Goal: Complete application form

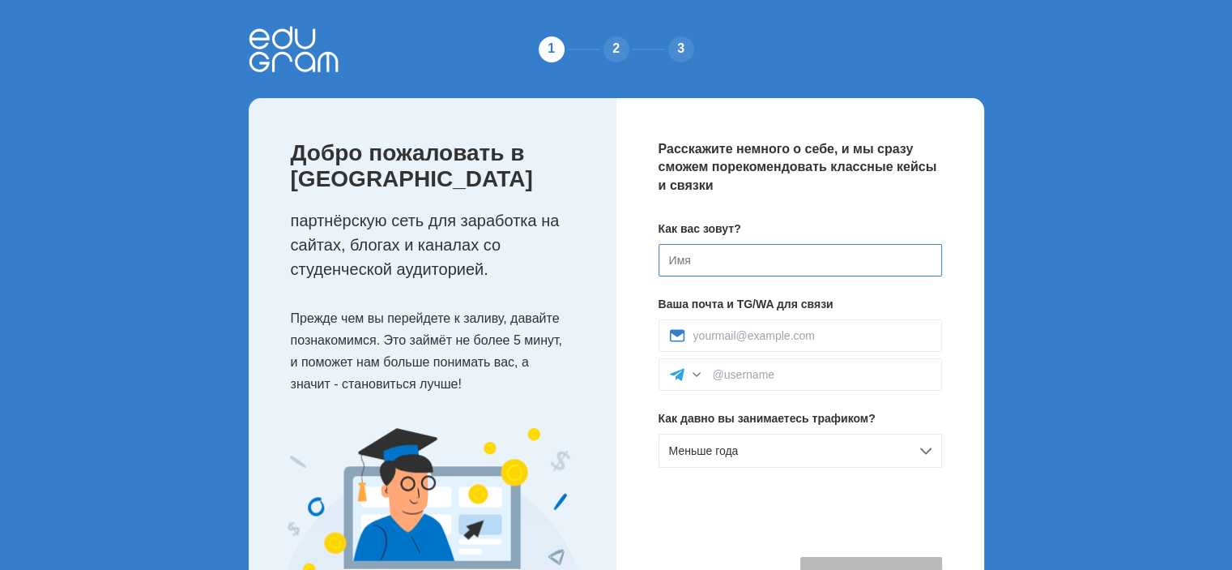
click at [698, 262] on input at bounding box center [801, 260] width 284 height 32
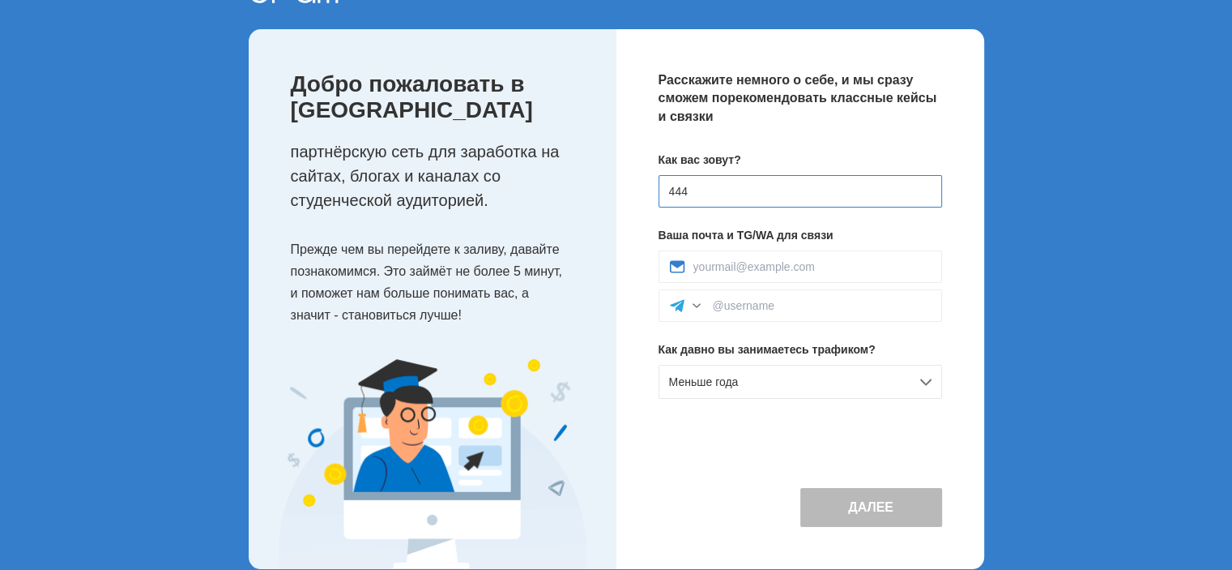
scroll to position [94, 0]
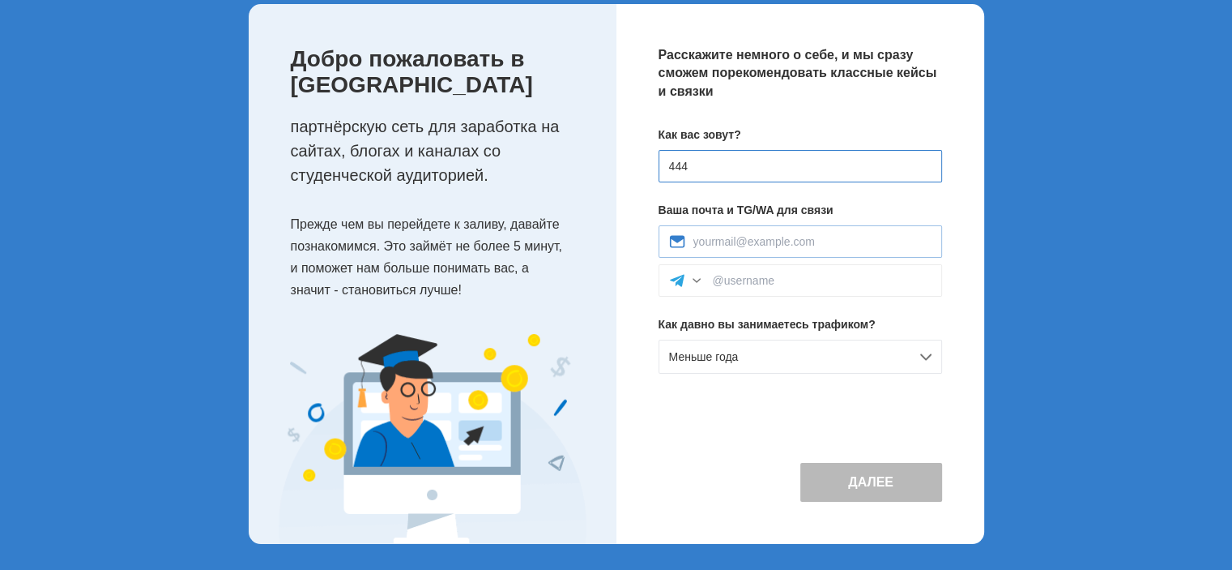
type input "444"
click at [748, 236] on input at bounding box center [812, 241] width 238 height 13
type input "[EMAIL_ADDRESS][DOMAIN_NAME]"
click at [736, 356] on span "Меньше года" at bounding box center [704, 356] width 70 height 13
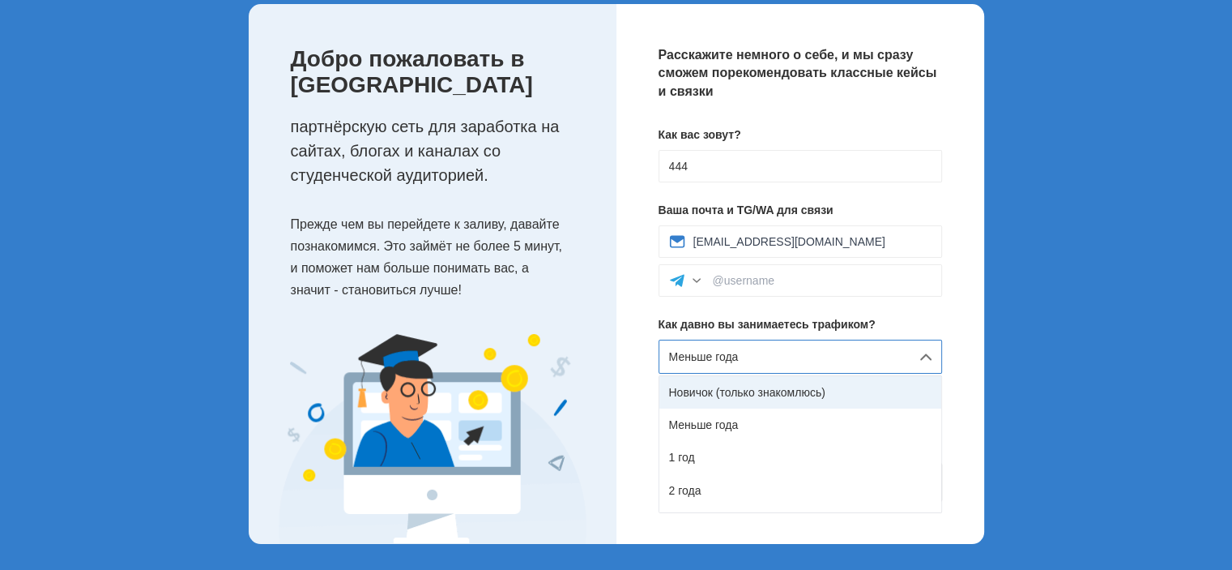
click at [740, 389] on div "Новичок (только знакомлюсь)" at bounding box center [800, 392] width 282 height 32
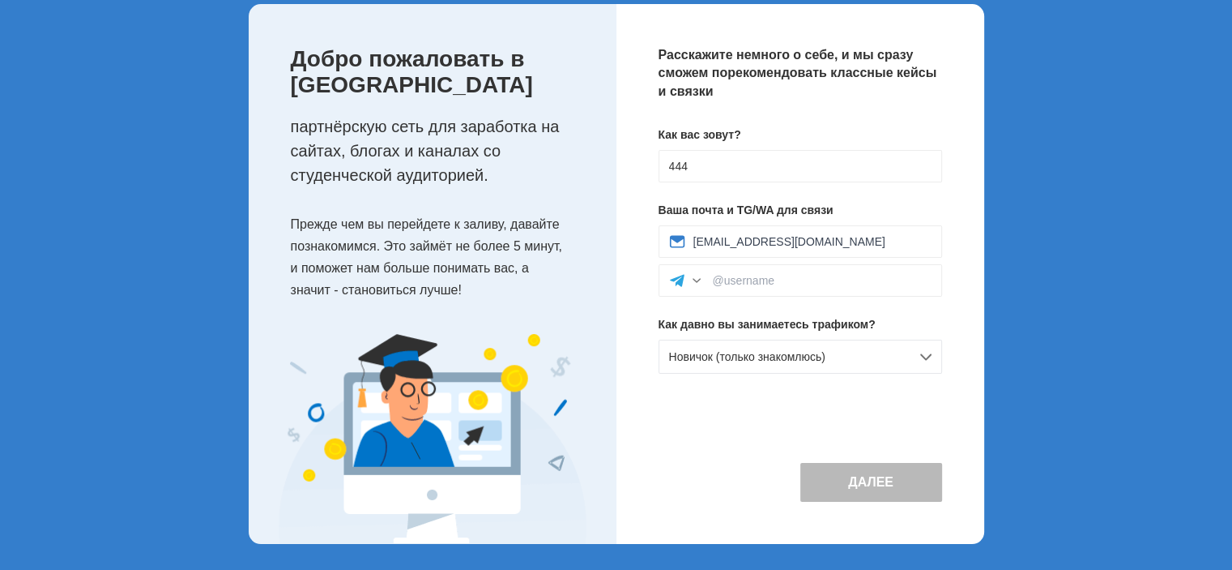
click at [880, 488] on button "Далее" at bounding box center [871, 482] width 142 height 39
click at [749, 275] on input at bounding box center [822, 280] width 219 height 13
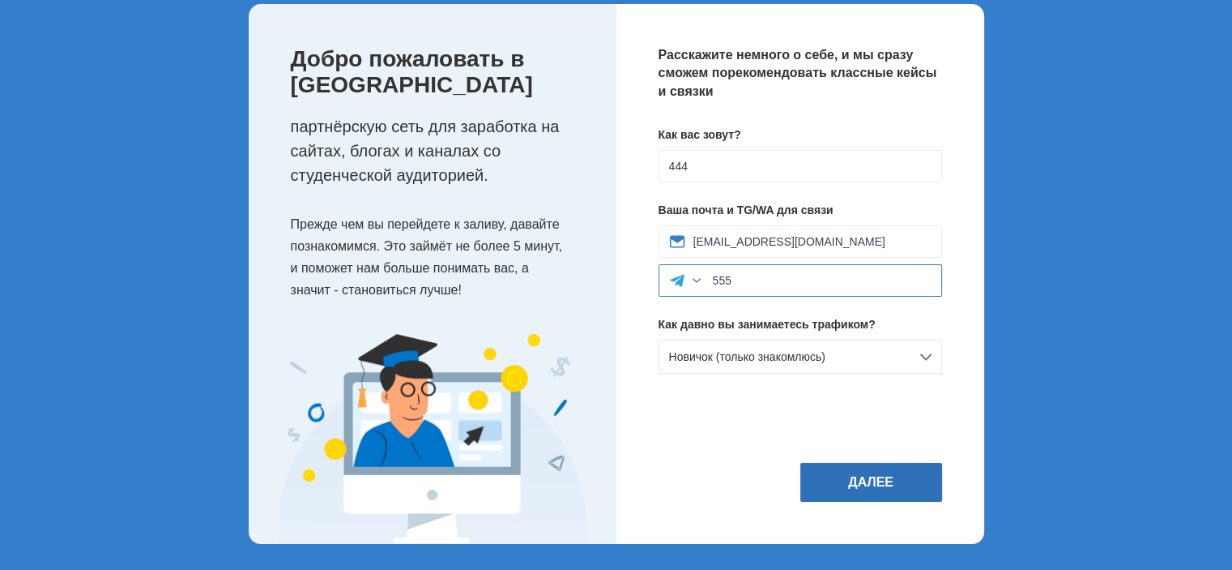
type input "555"
click at [864, 485] on button "Далее" at bounding box center [871, 482] width 142 height 39
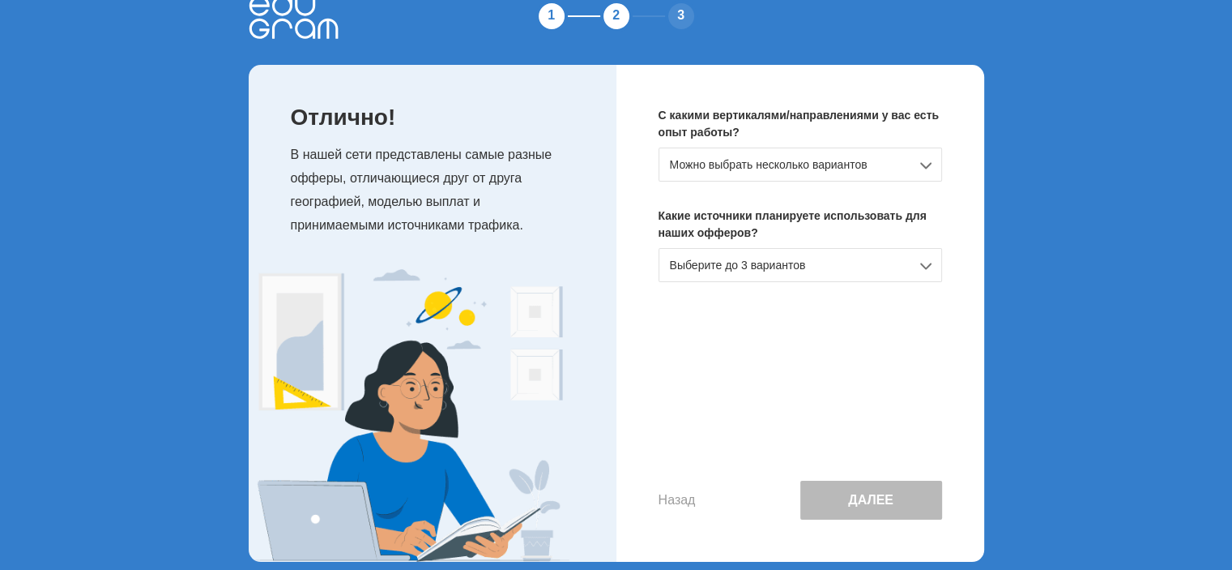
scroll to position [50, 0]
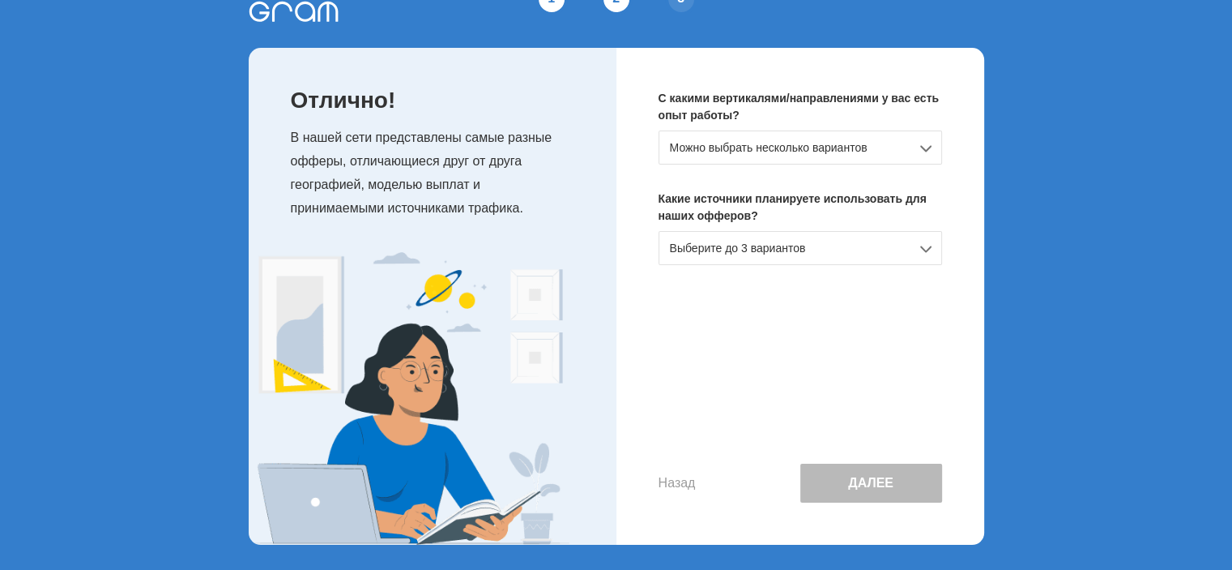
click at [807, 148] on div "Можно выбрать несколько вариантов" at bounding box center [801, 147] width 284 height 34
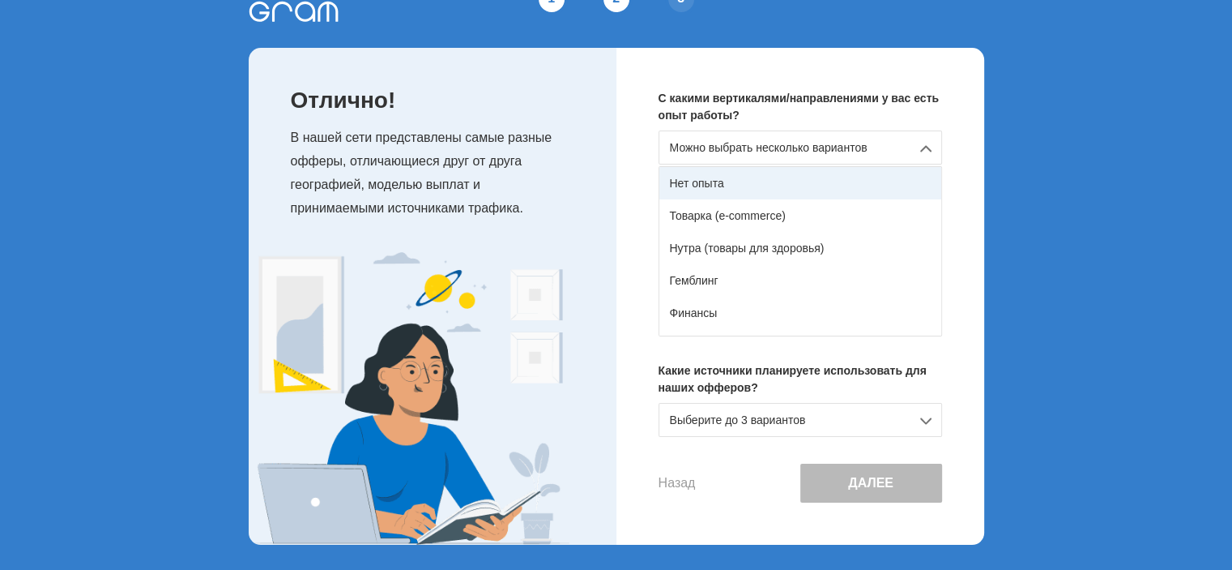
click at [743, 177] on div "Нет опыта" at bounding box center [800, 183] width 282 height 32
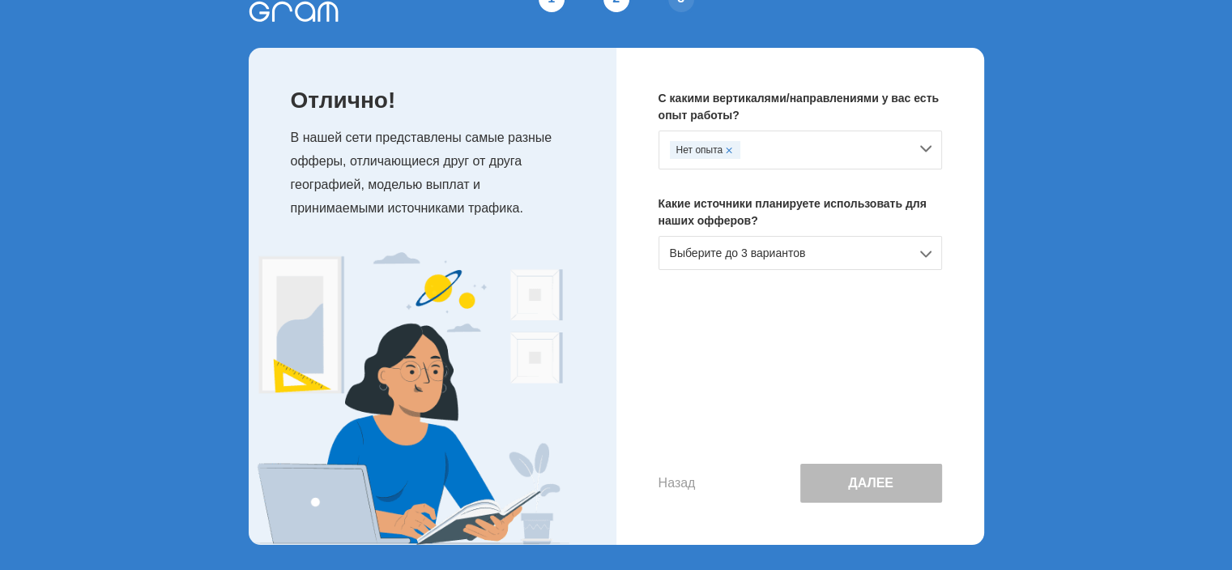
click at [810, 258] on div "Выберите до 3 вариантов" at bounding box center [801, 253] width 284 height 34
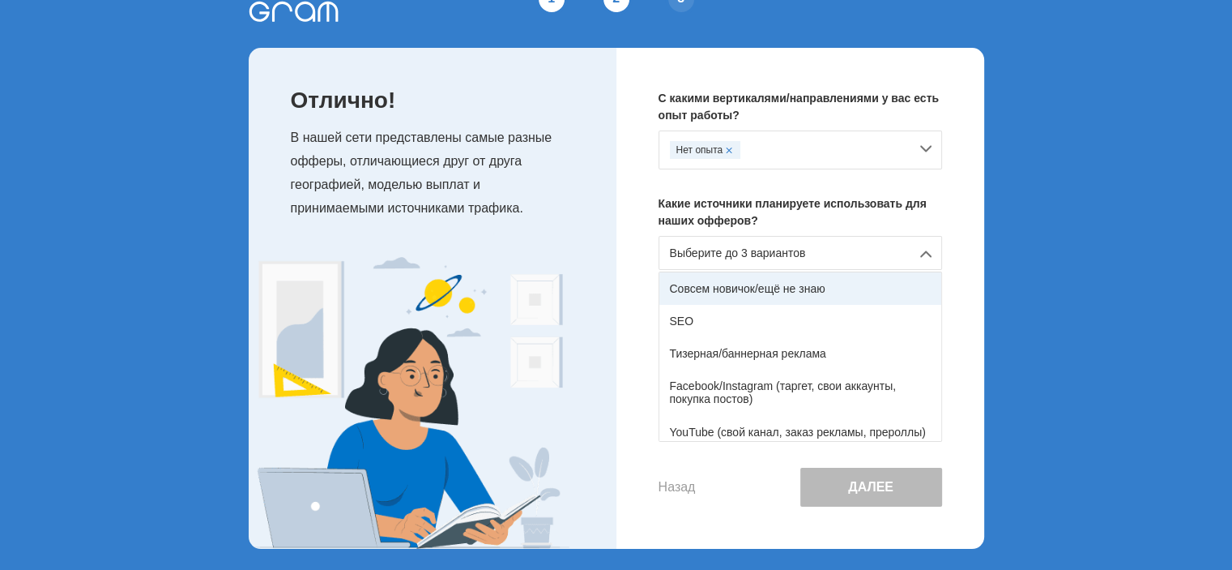
click at [800, 291] on div "Совсем новичок/ещё не знаю" at bounding box center [800, 288] width 282 height 32
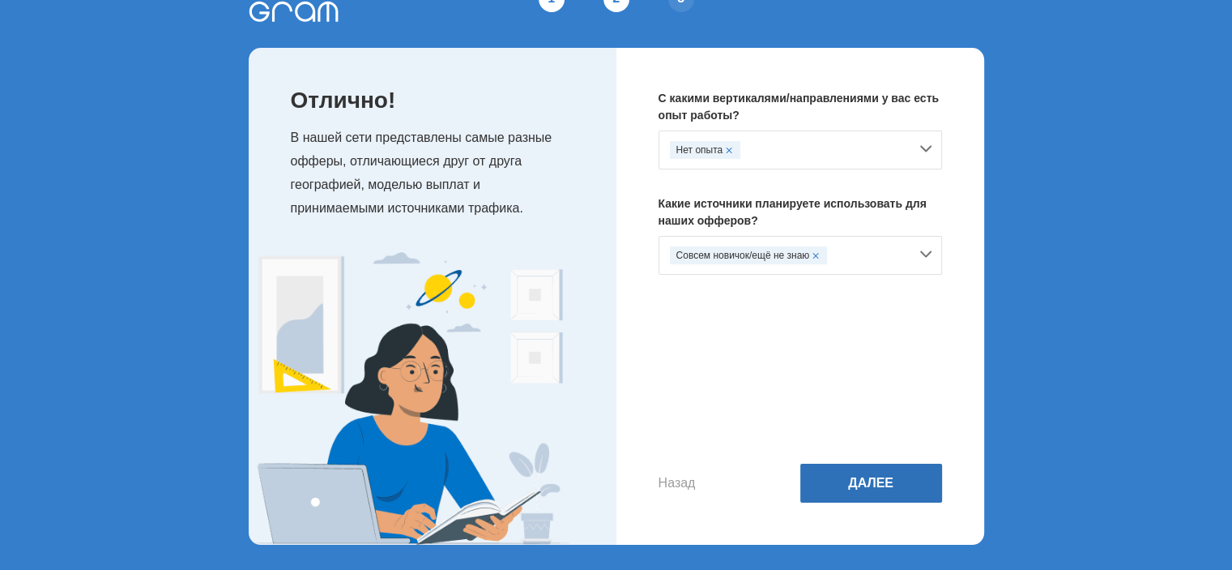
click at [862, 487] on button "Далее" at bounding box center [871, 482] width 142 height 39
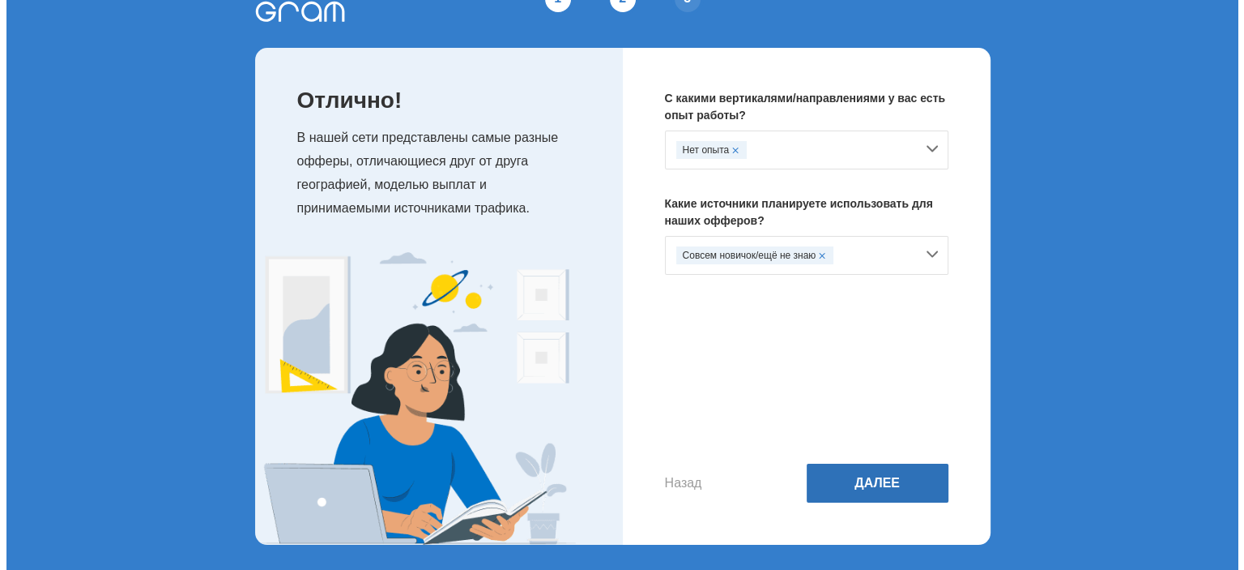
scroll to position [0, 0]
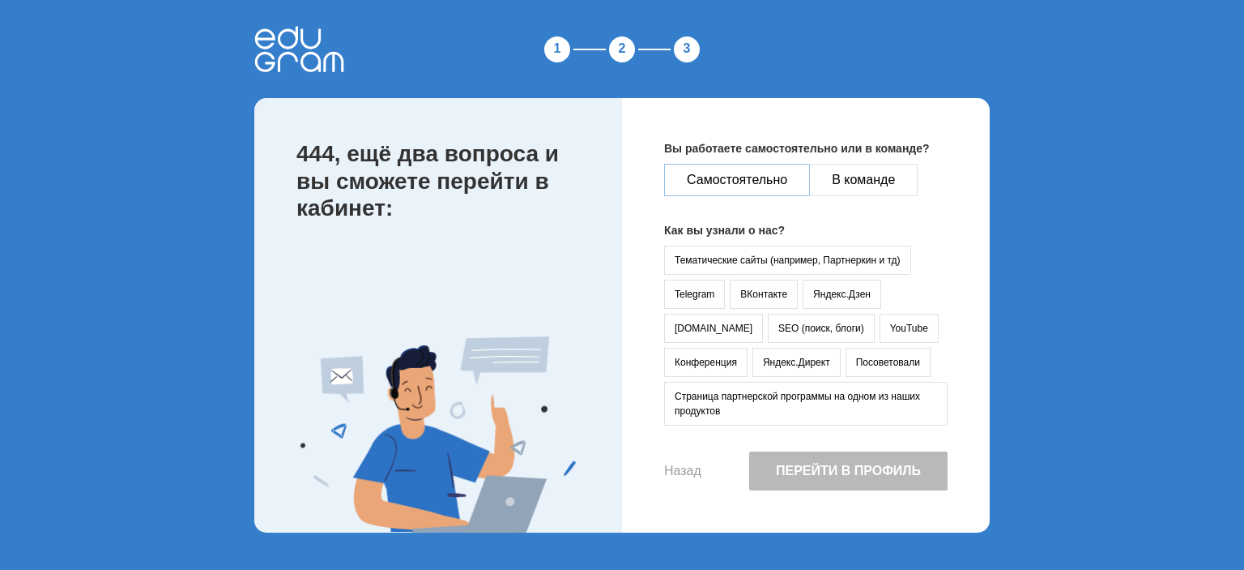
click at [761, 179] on button "Самостоятельно" at bounding box center [737, 180] width 146 height 32
click at [755, 258] on button "Тематические сайты (например, Партнеркин и тд)" at bounding box center [787, 259] width 247 height 29
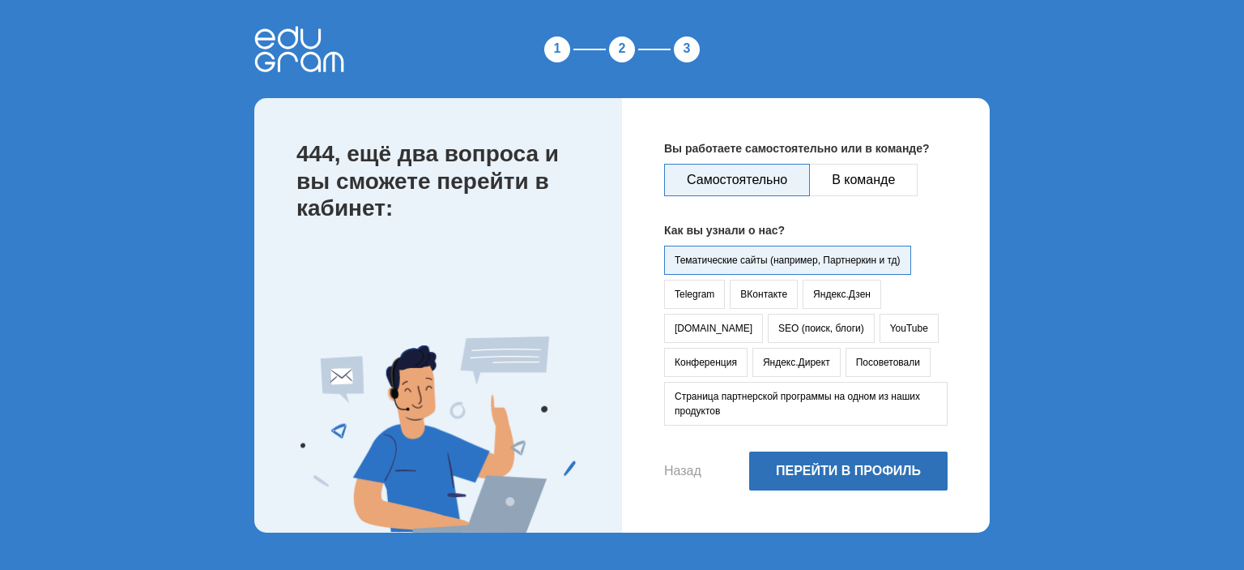
click at [850, 478] on button "Перейти в профиль" at bounding box center [848, 470] width 198 height 39
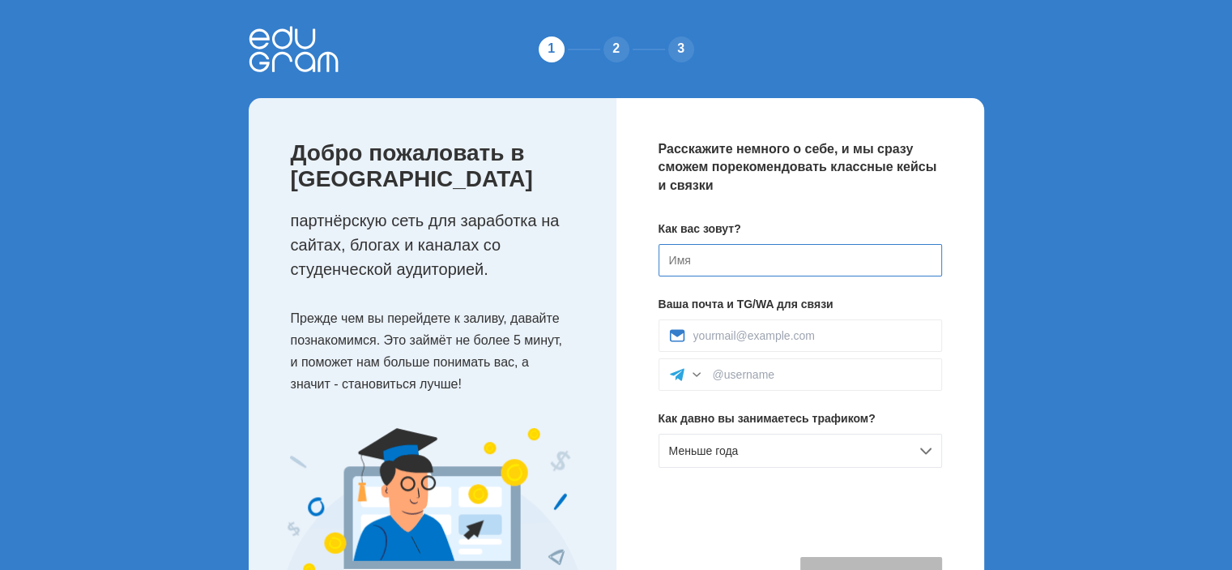
click at [719, 270] on input at bounding box center [801, 260] width 284 height 32
type input "444"
click at [752, 336] on input at bounding box center [812, 335] width 238 height 13
type input "dmitriygogoltube@gmail.com"
click at [761, 378] on input at bounding box center [822, 374] width 219 height 13
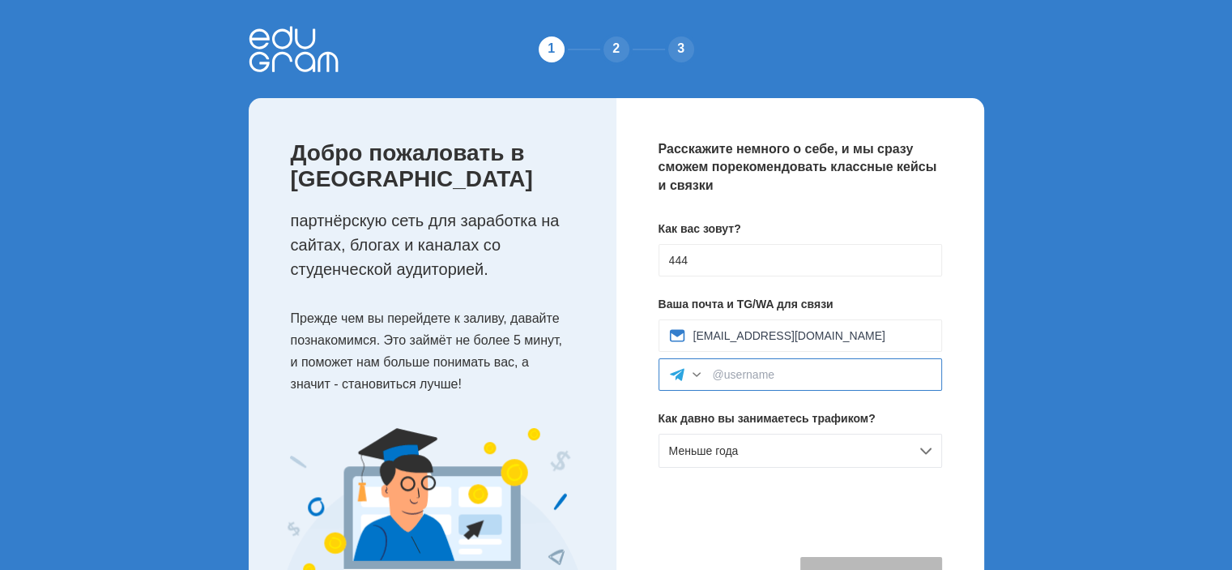
type input "555"
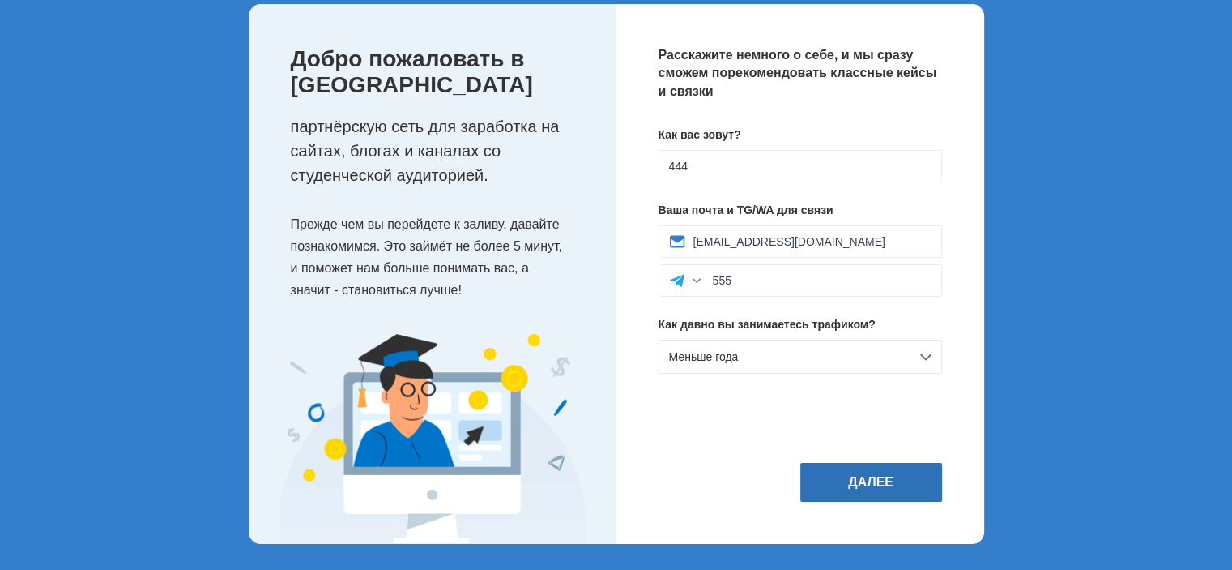
click at [882, 471] on button "Далее" at bounding box center [871, 482] width 142 height 39
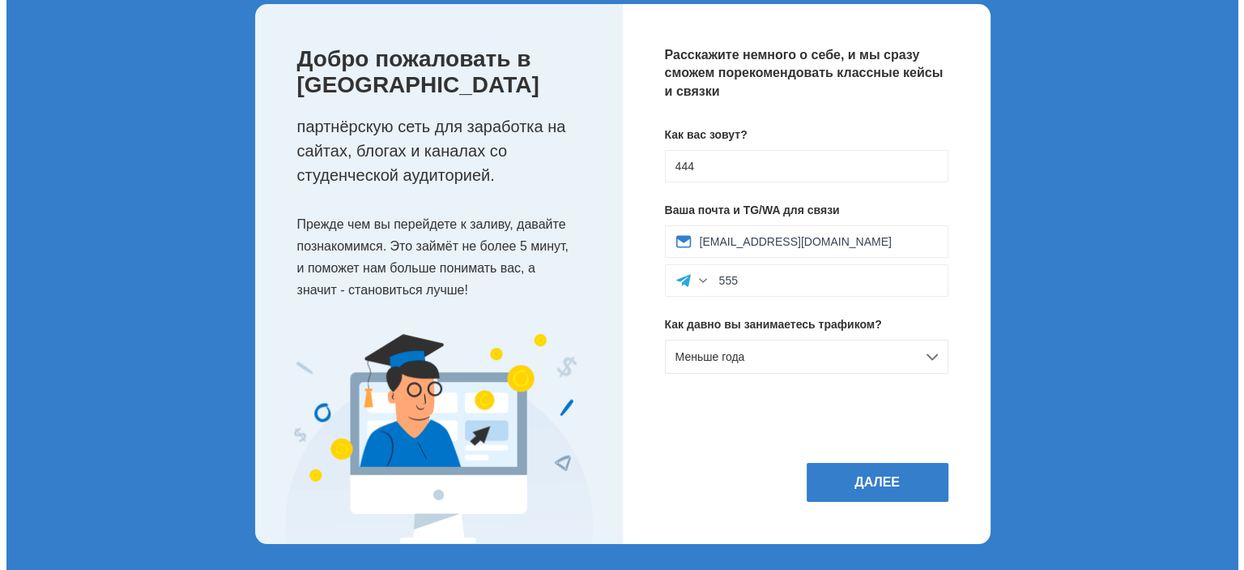
scroll to position [0, 0]
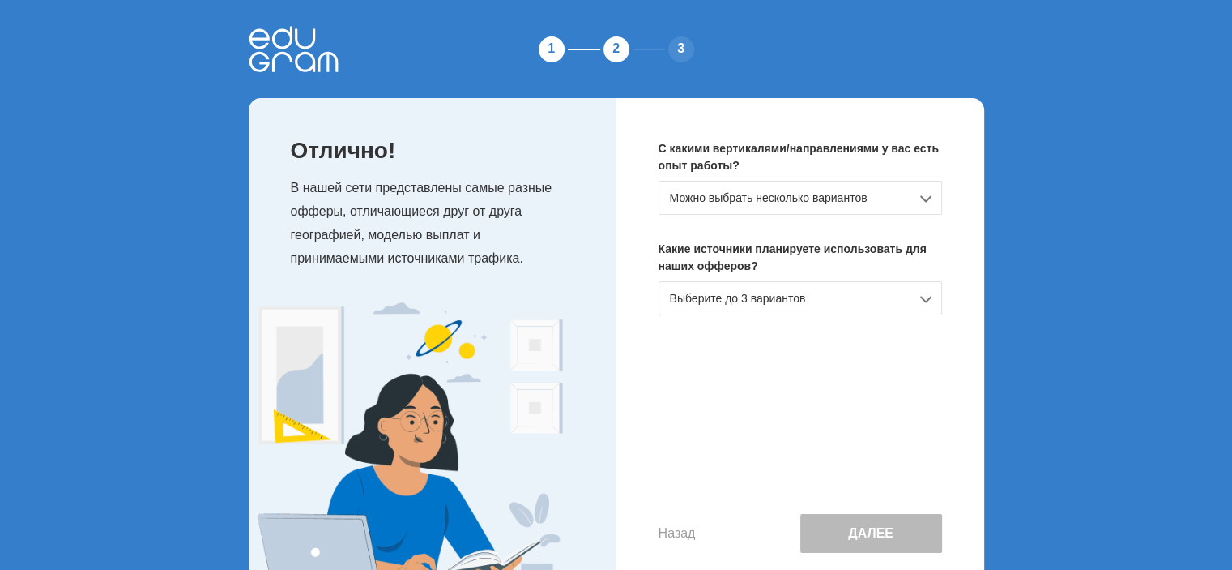
click at [784, 195] on div "Можно выбрать несколько вариантов" at bounding box center [801, 198] width 284 height 34
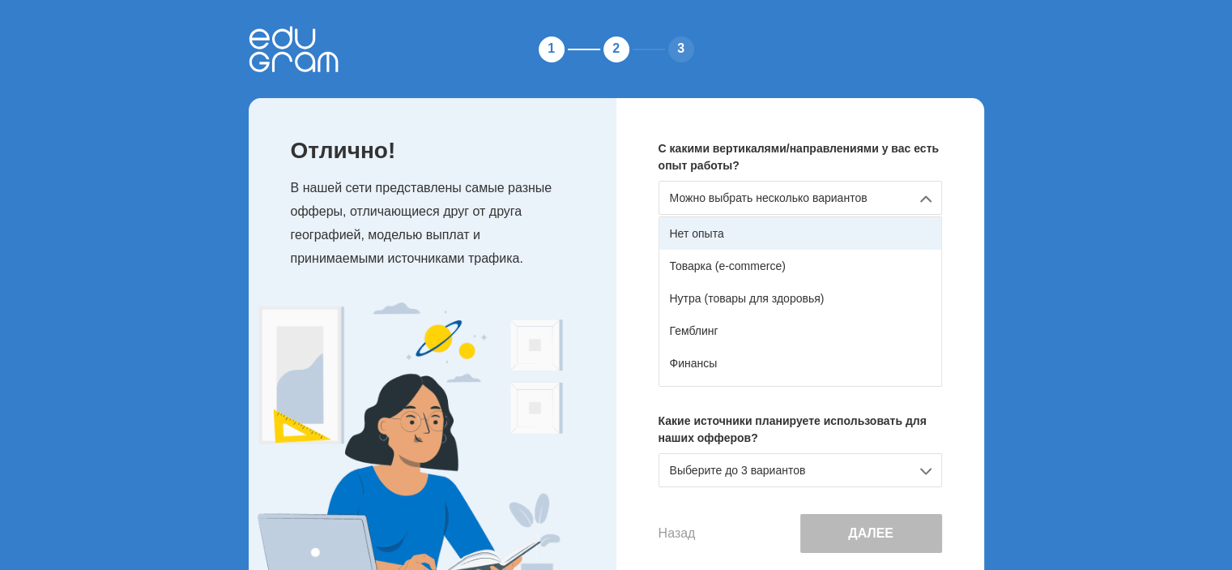
click at [745, 228] on div "Нет опыта" at bounding box center [800, 233] width 282 height 32
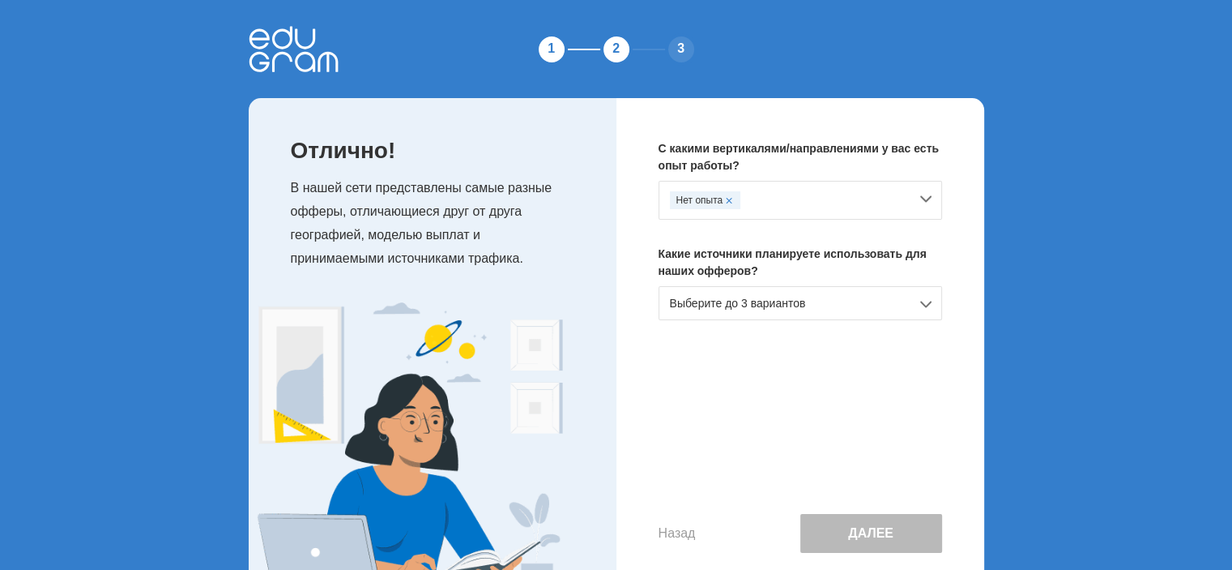
drag, startPoint x: 815, startPoint y: 321, endPoint x: 808, endPoint y: 311, distance: 11.7
click at [814, 320] on div "С какими вертикалями/направлениями у вас есть опыт работы? Нет опыта Какие исто…" at bounding box center [800, 346] width 368 height 497
click at [804, 307] on div "Выберите до 3 вариантов" at bounding box center [801, 303] width 284 height 34
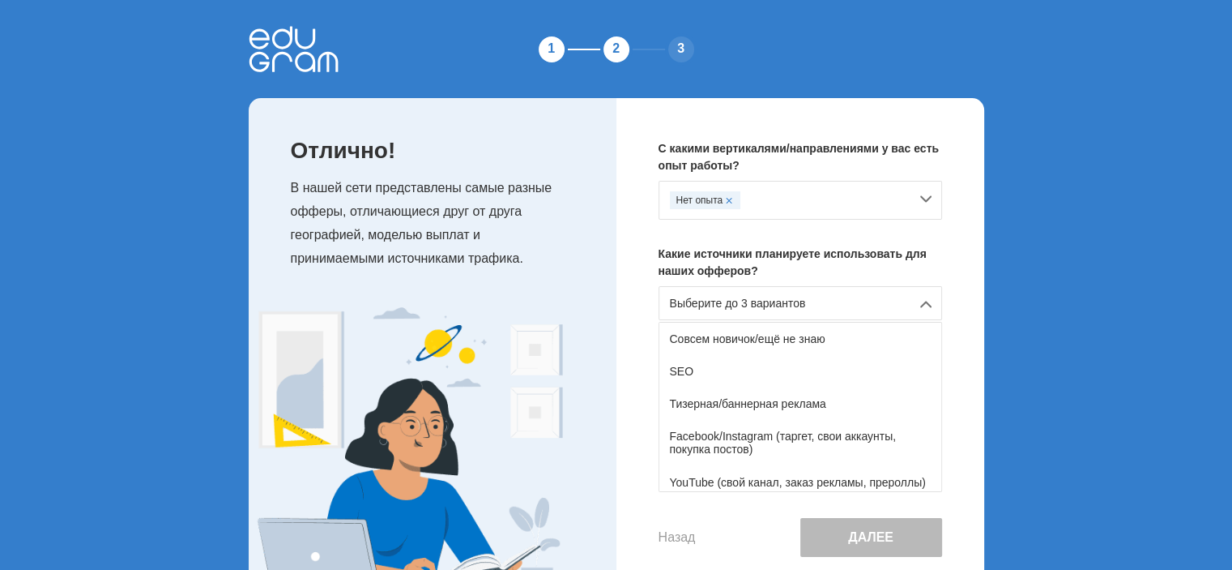
click at [785, 334] on div "Совсем новичок/ещё не знаю" at bounding box center [800, 338] width 282 height 32
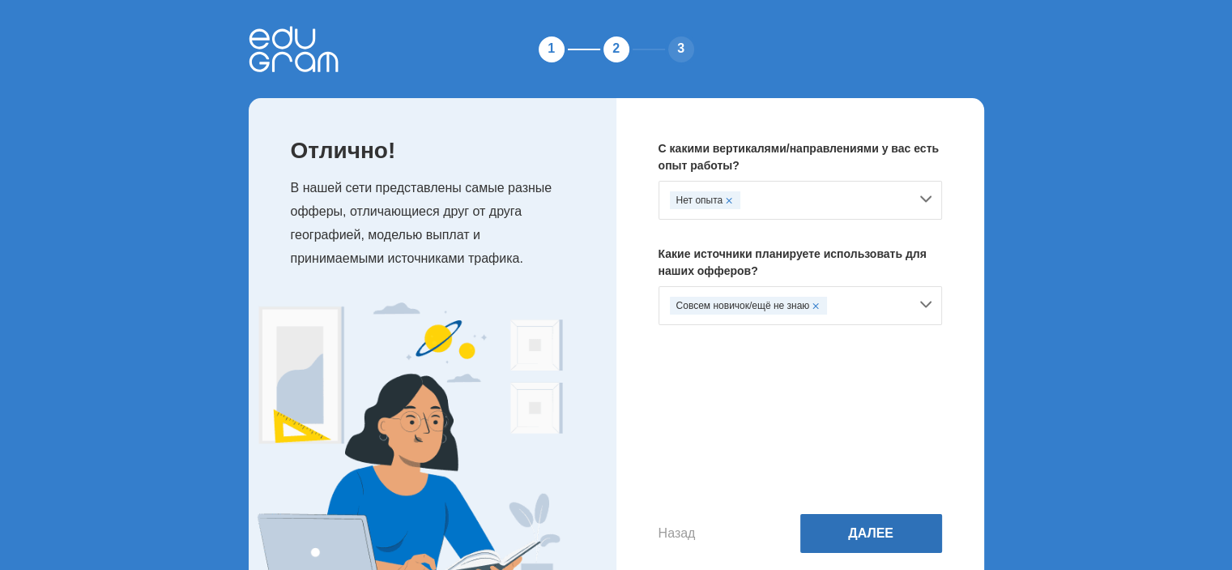
click at [870, 525] on button "Далее" at bounding box center [871, 533] width 142 height 39
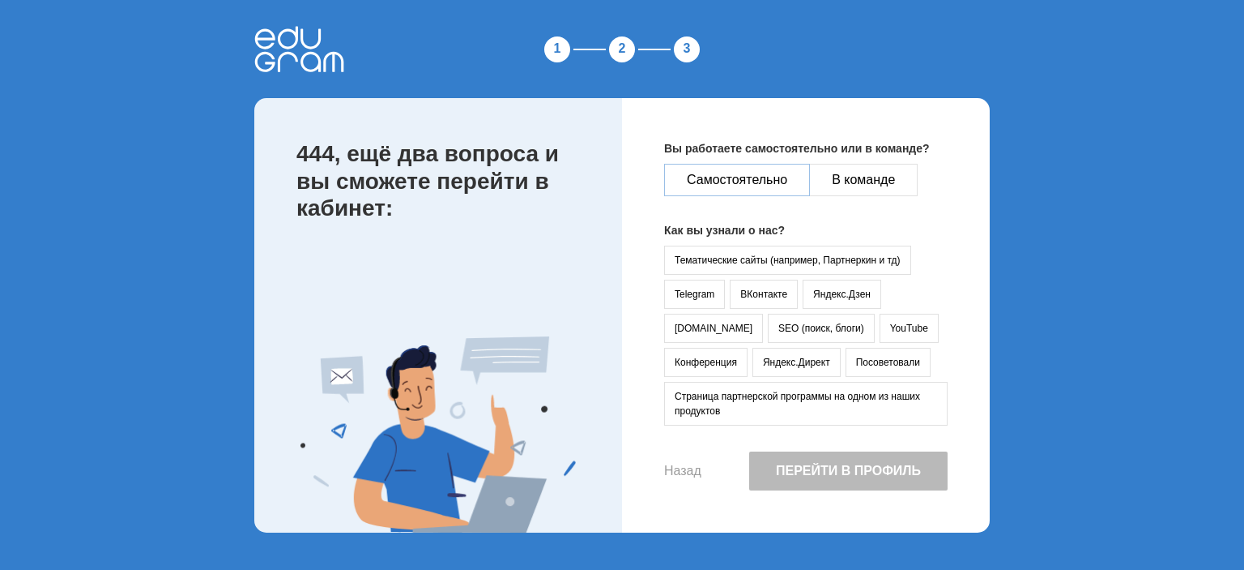
click at [757, 182] on button "Самостоятельно" at bounding box center [737, 180] width 146 height 32
click at [761, 257] on button "Тематические сайты (например, Партнеркин и тд)" at bounding box center [787, 259] width 247 height 29
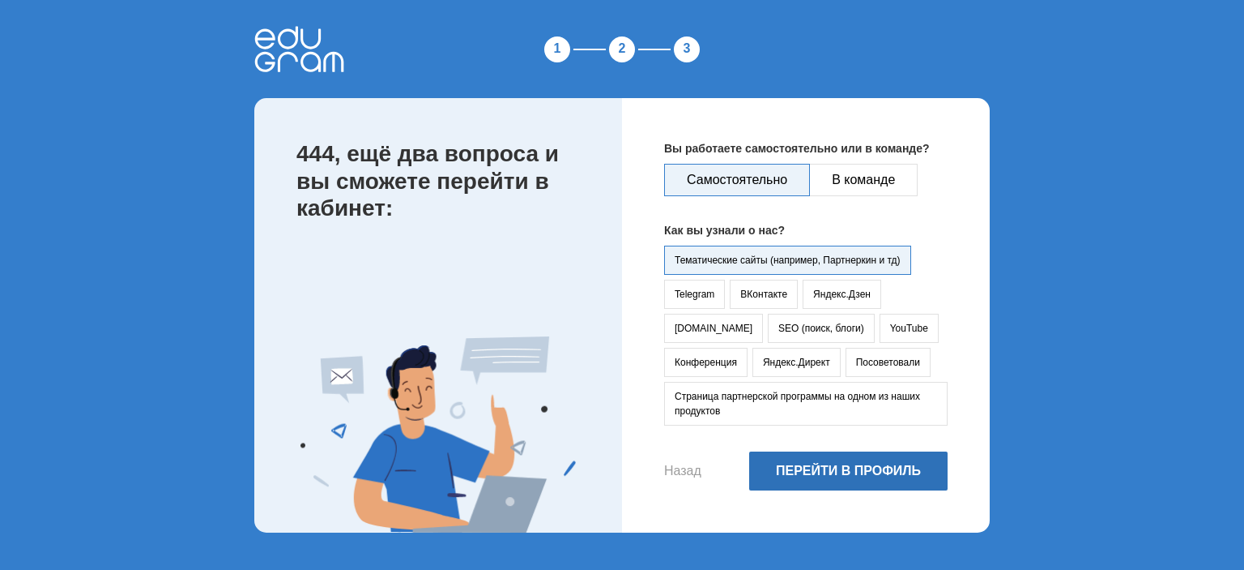
click at [835, 459] on button "Перейти в профиль" at bounding box center [848, 470] width 198 height 39
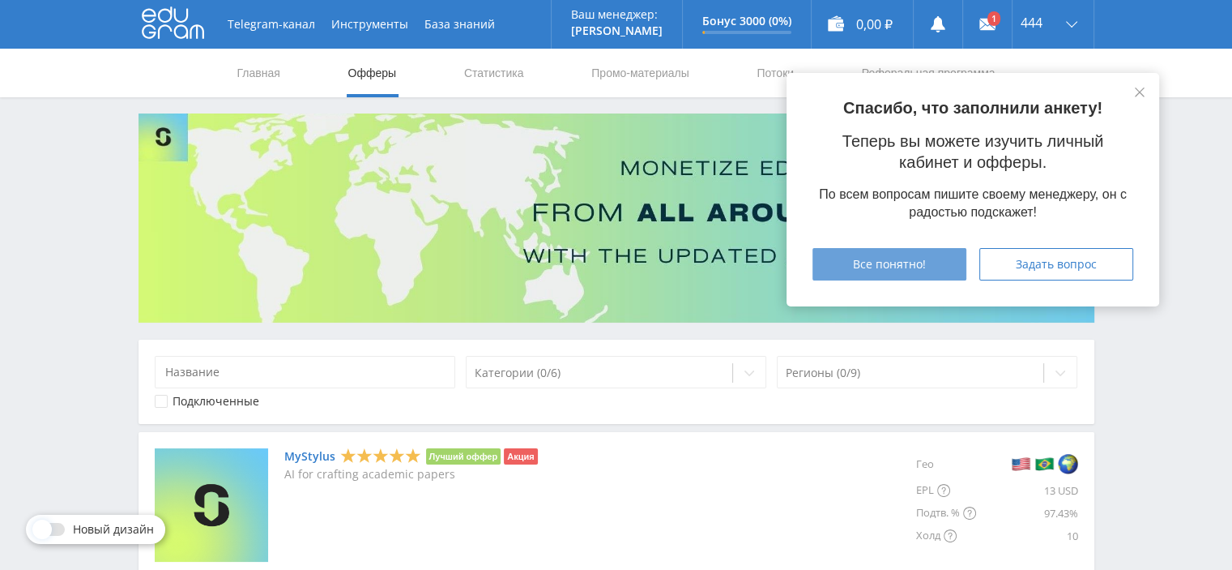
click at [922, 255] on button "Все понятно!" at bounding box center [890, 264] width 154 height 32
